Goal: Share content: Share content

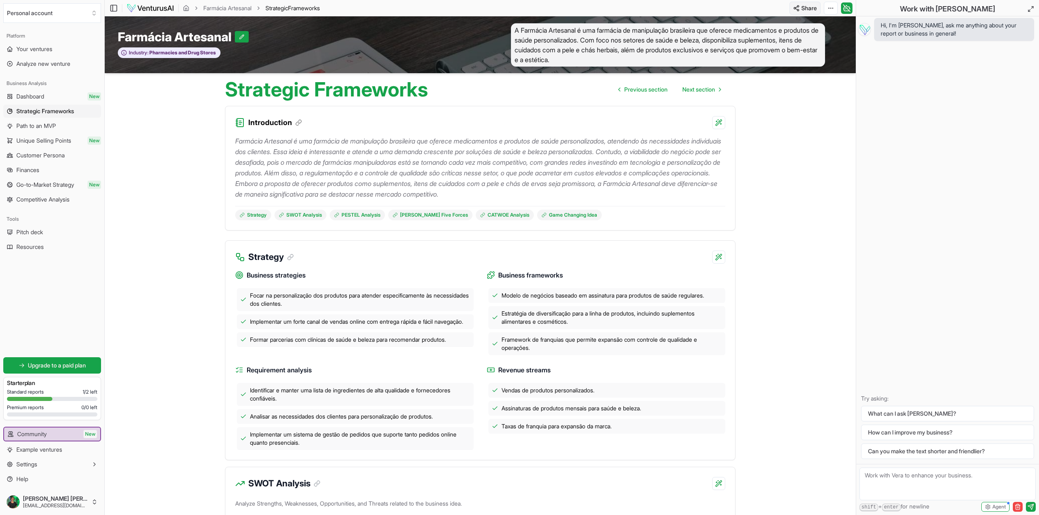
click at [800, 7] on html "We value your privacy We use cookies to enhance your browsing experience, serve…" at bounding box center [519, 257] width 1039 height 515
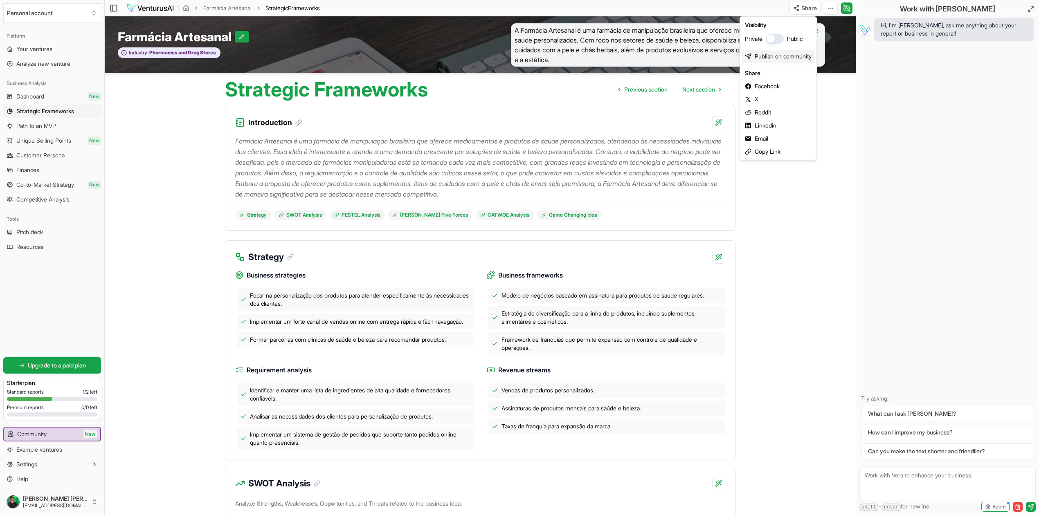
click at [764, 58] on link "Publish on community" at bounding box center [777, 56] width 73 height 13
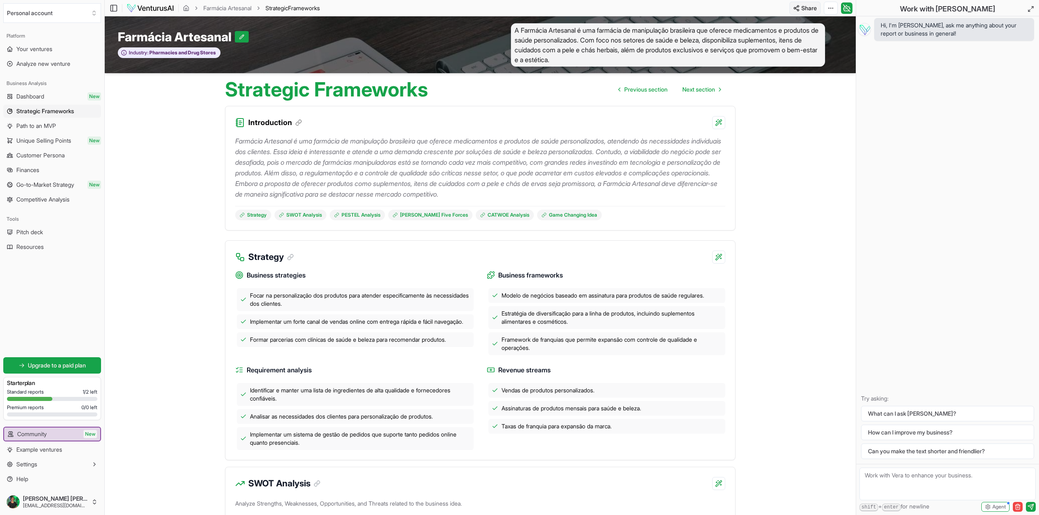
click at [805, 9] on html "We value your privacy We use cookies to enhance your browsing experience, serve…" at bounding box center [519, 257] width 1039 height 515
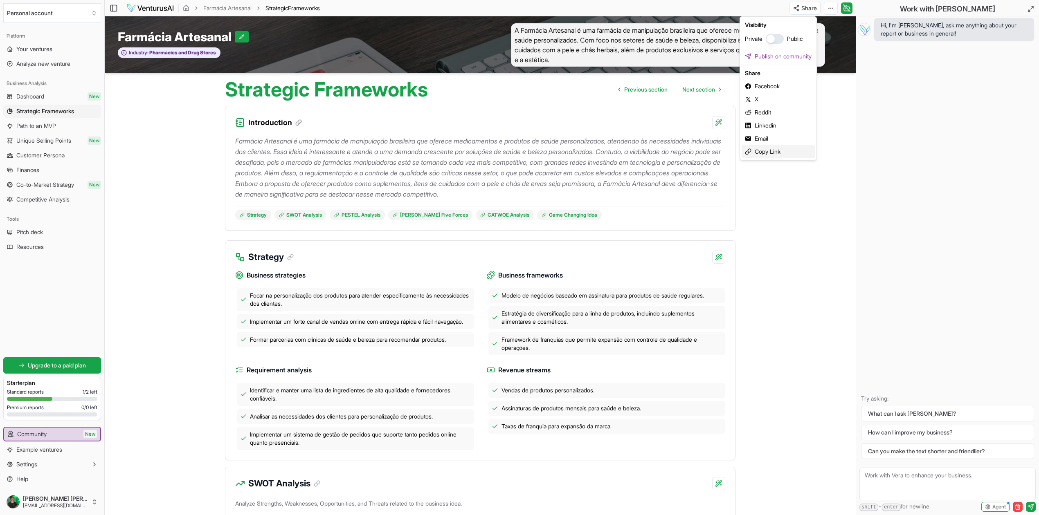
click at [760, 150] on div "Copy Link" at bounding box center [777, 151] width 73 height 13
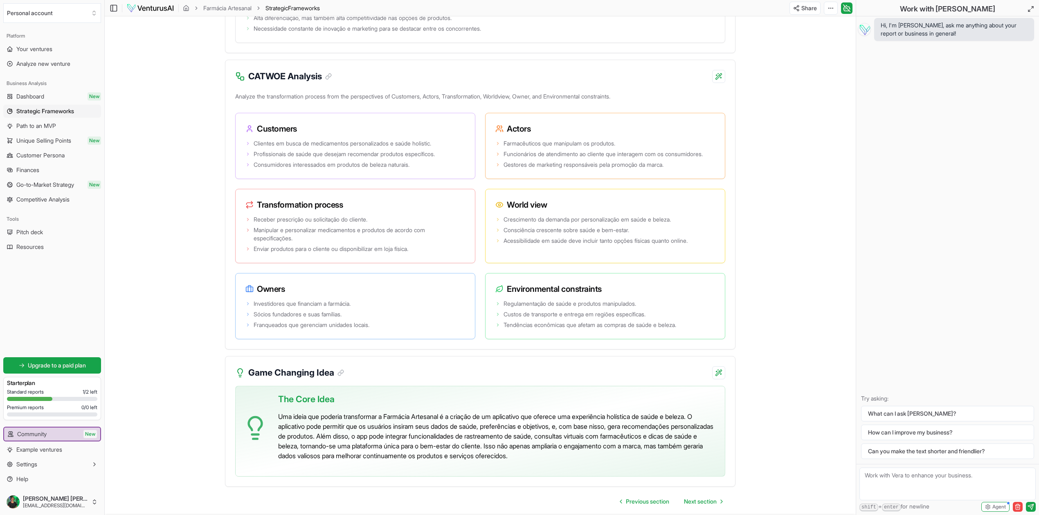
scroll to position [1474, 0]
